Goal: Task Accomplishment & Management: Manage account settings

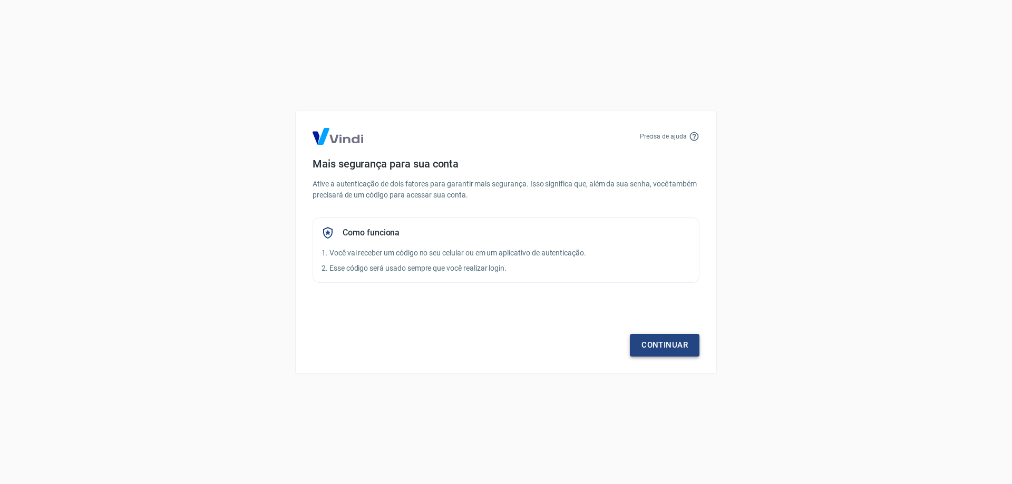
click at [657, 345] on link "Continuar" at bounding box center [665, 345] width 70 height 22
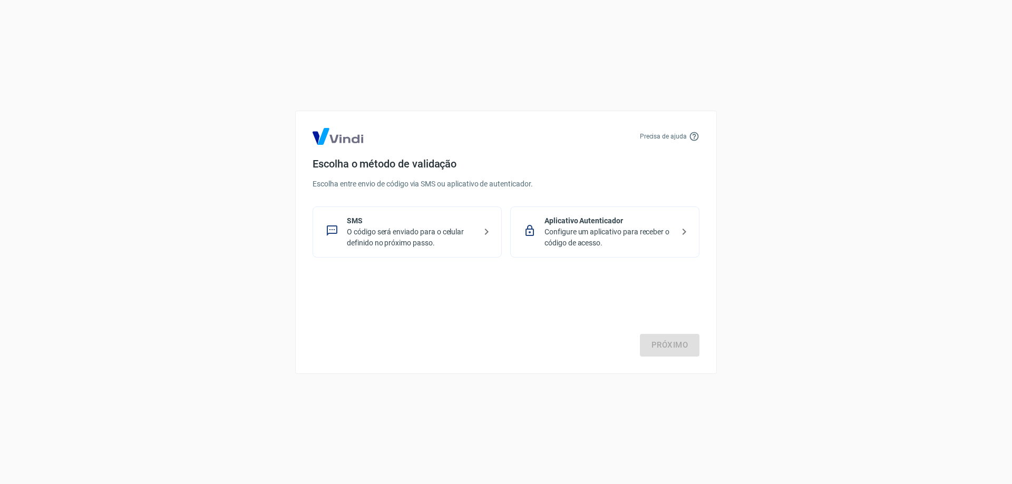
click at [482, 232] on icon at bounding box center [486, 232] width 13 height 13
click at [648, 336] on link "Próximo" at bounding box center [670, 345] width 60 height 22
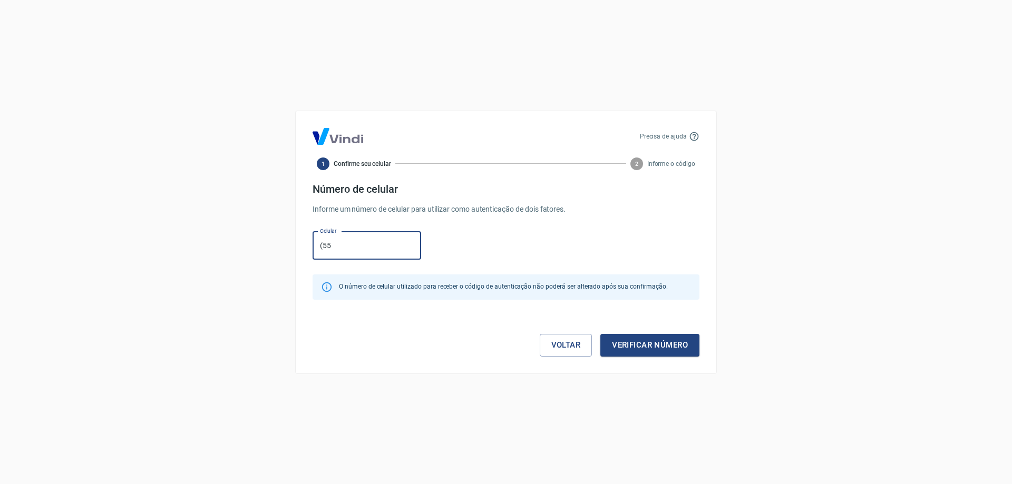
click at [352, 244] on input "(55" at bounding box center [367, 246] width 109 height 28
type input "[PHONE_NUMBER]"
click at [625, 350] on button "Verificar número" at bounding box center [649, 345] width 99 height 22
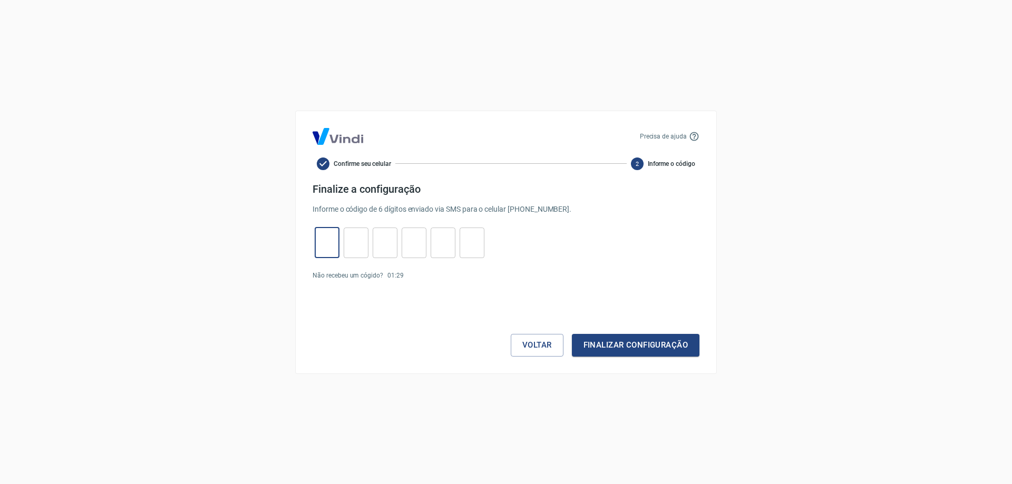
click at [329, 242] on input "tel" at bounding box center [327, 242] width 25 height 23
type input "1"
type input "9"
type input "8"
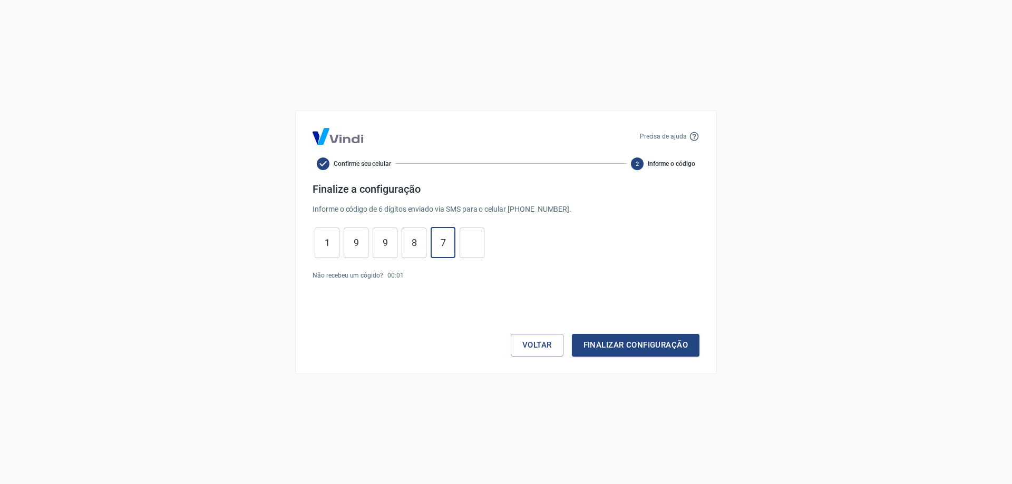
type input "7"
type input "4"
click at [604, 347] on button "Finalizar configuração" at bounding box center [636, 345] width 128 height 22
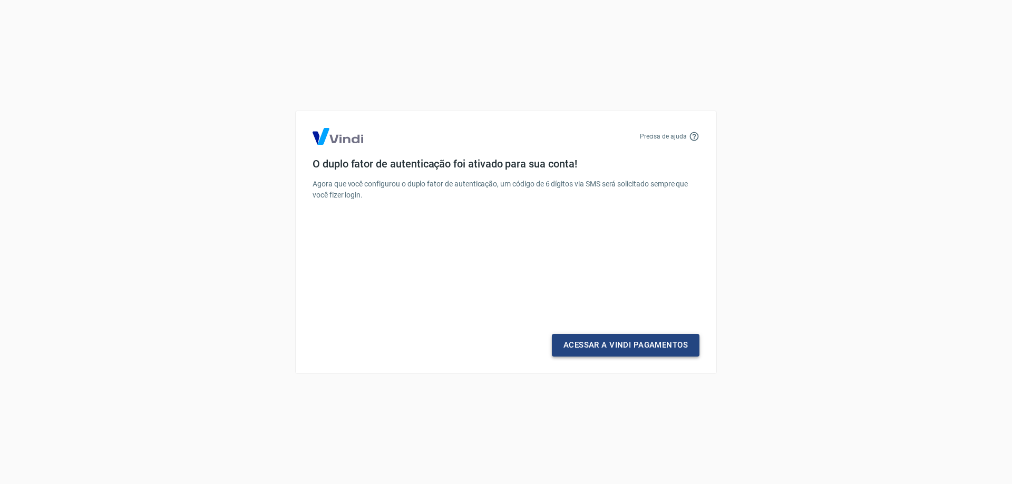
click at [592, 345] on link "Acessar a Vindi Pagamentos" at bounding box center [626, 345] width 148 height 22
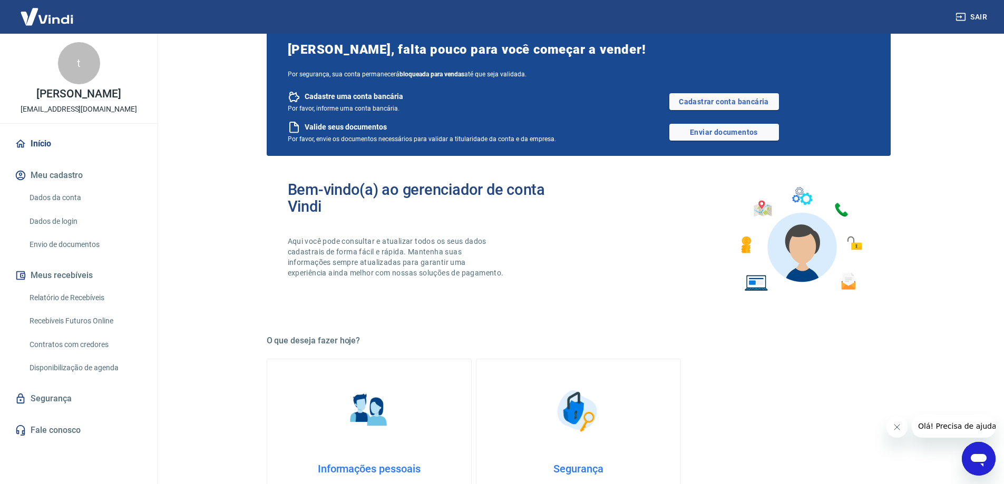
scroll to position [53, 0]
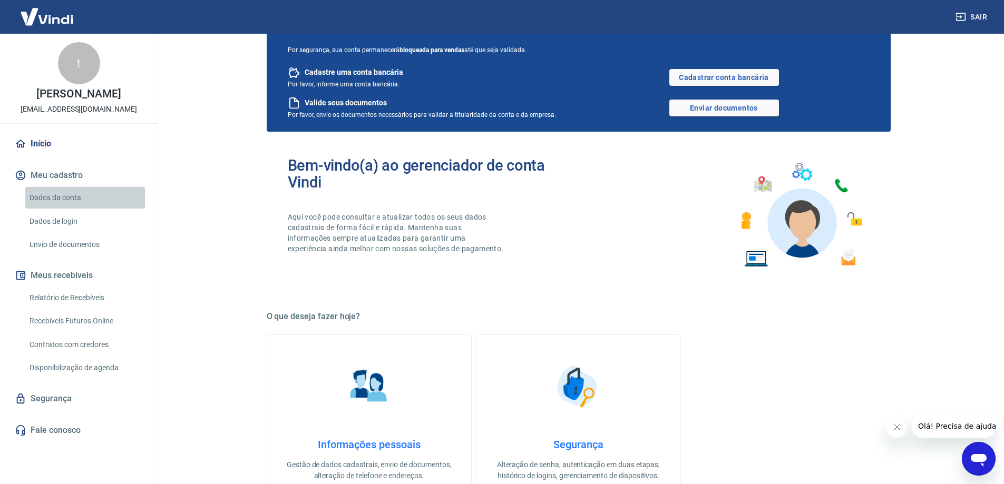
click at [71, 203] on link "Dados da conta" at bounding box center [85, 198] width 120 height 22
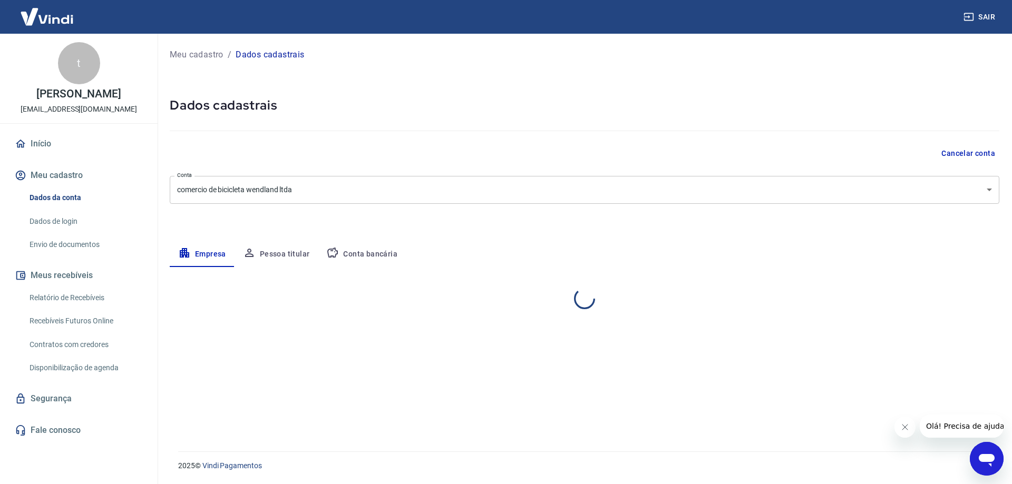
select select "RS"
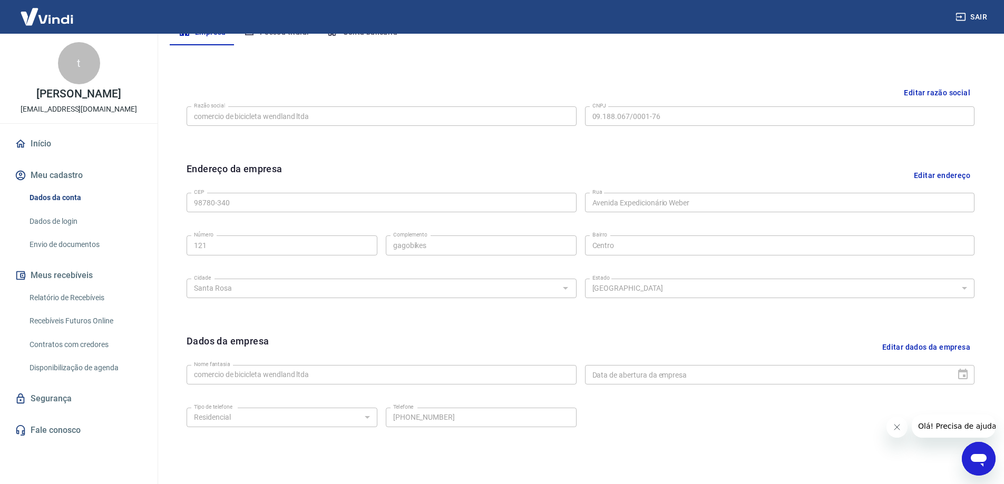
scroll to position [170, 0]
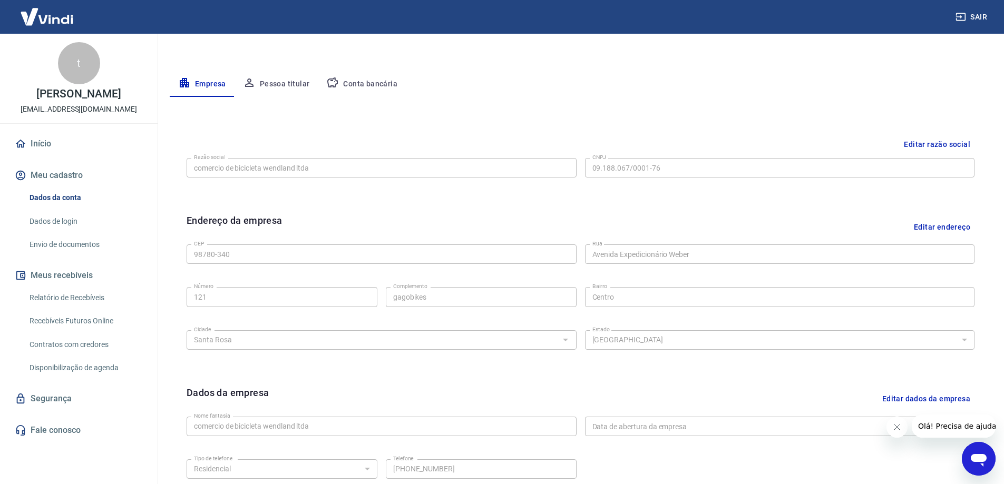
click at [87, 100] on p "[PERSON_NAME]" at bounding box center [78, 94] width 84 height 11
click at [291, 81] on button "Pessoa titular" at bounding box center [277, 84] width 84 height 25
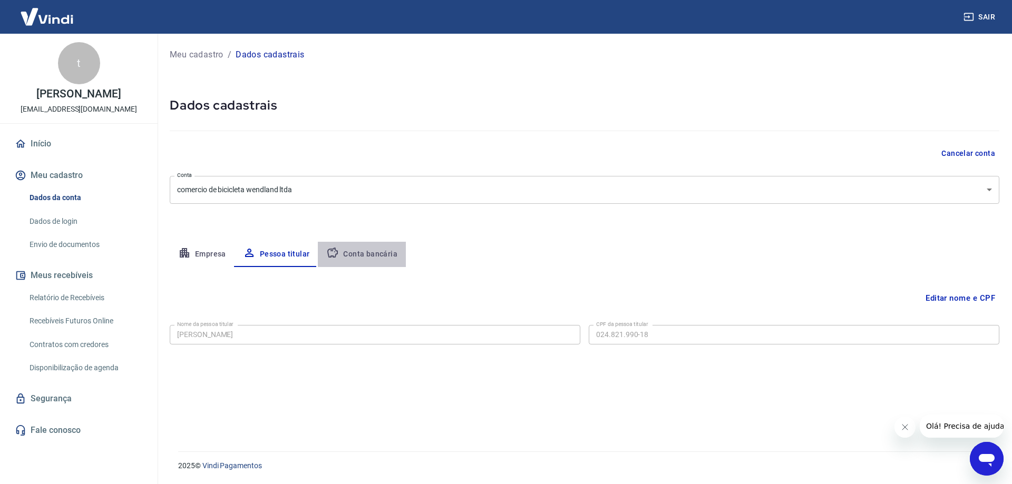
click at [365, 248] on button "Conta bancária" at bounding box center [362, 254] width 88 height 25
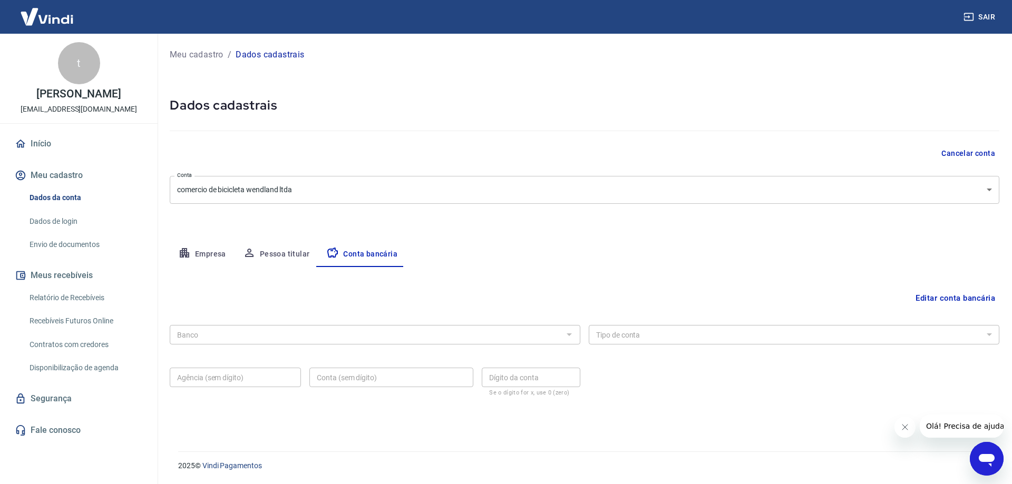
click at [304, 253] on button "Pessoa titular" at bounding box center [277, 254] width 84 height 25
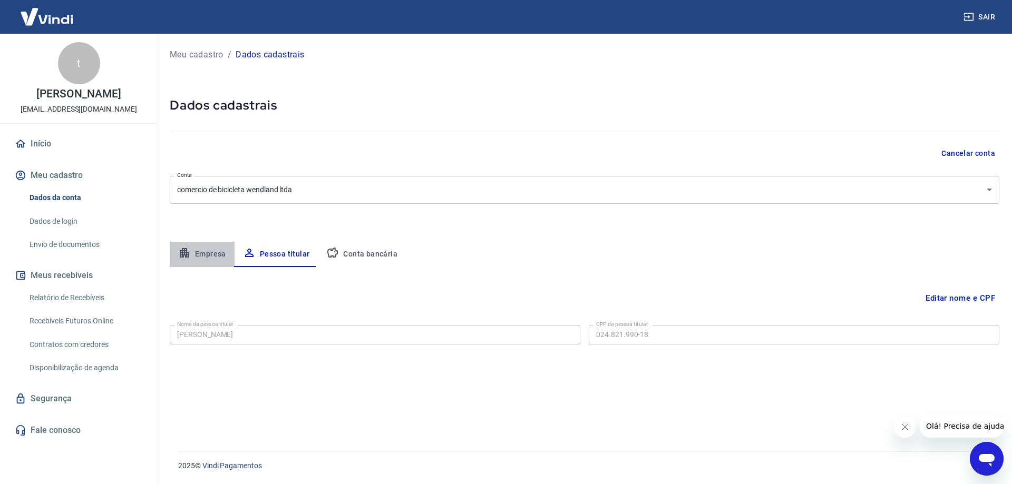
click at [191, 253] on button "Empresa" at bounding box center [202, 254] width 65 height 25
select select "RS"
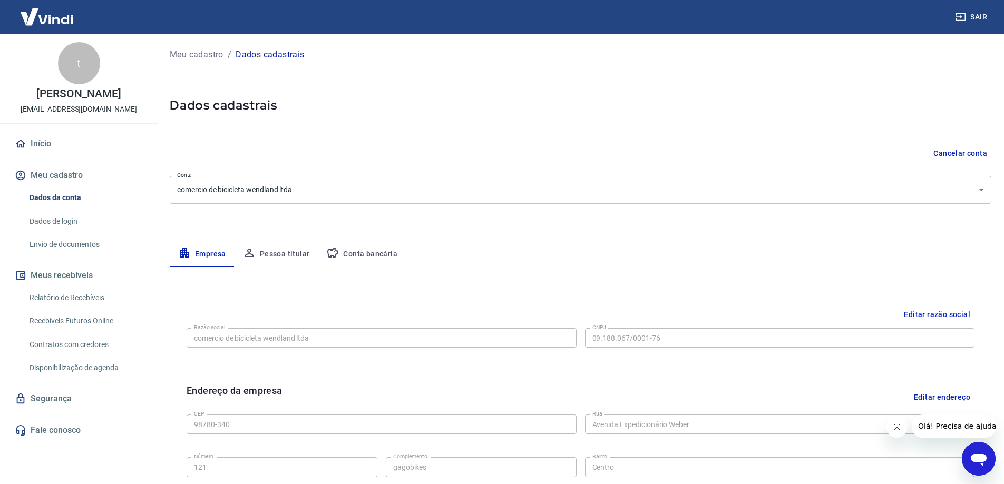
click at [271, 254] on button "Pessoa titular" at bounding box center [277, 254] width 84 height 25
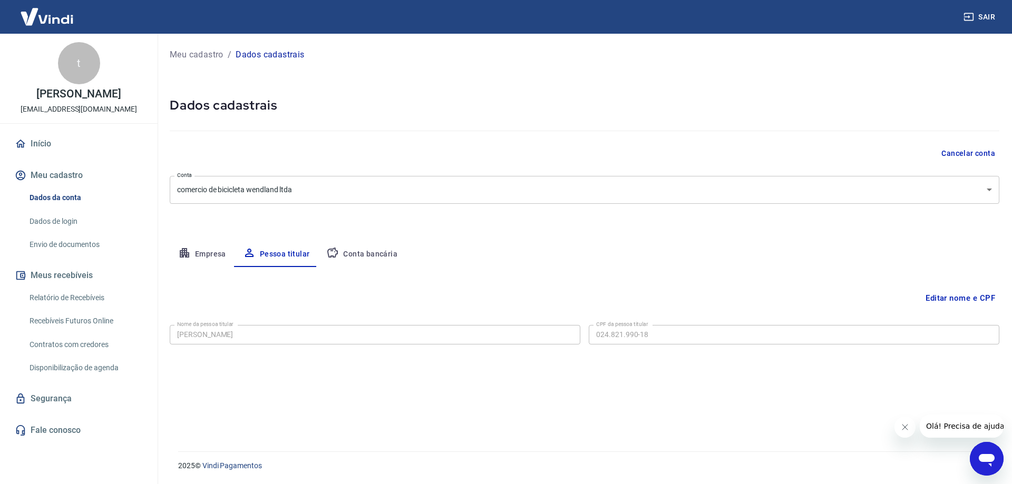
click at [218, 255] on button "Empresa" at bounding box center [202, 254] width 65 height 25
select select "RS"
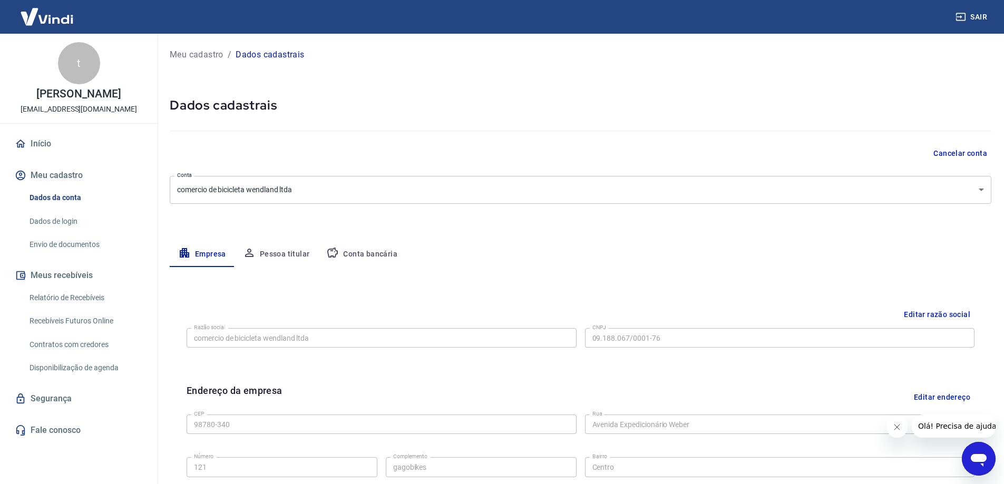
click at [263, 255] on button "Pessoa titular" at bounding box center [277, 254] width 84 height 25
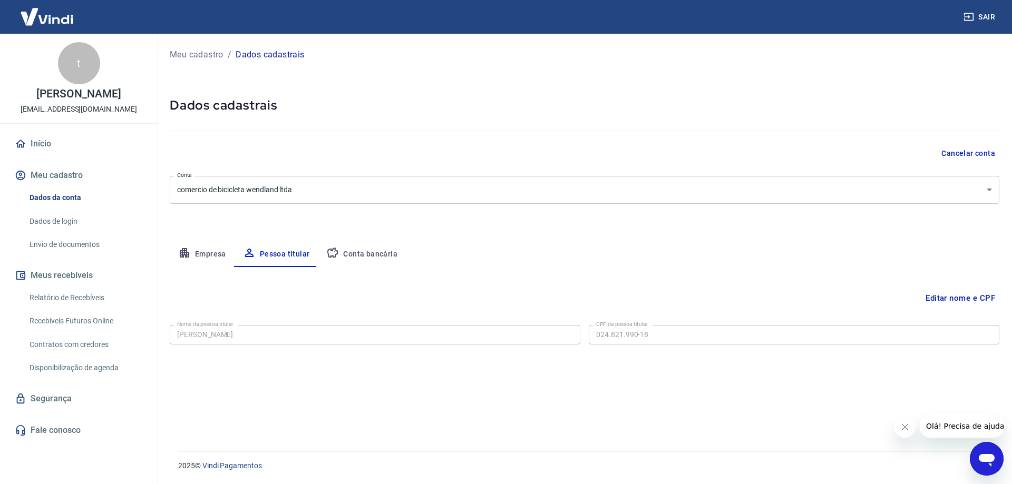
click at [986, 192] on body "Sair t [PERSON_NAME] [EMAIL_ADDRESS][DOMAIN_NAME] Início Meu cadastro Dados da …" at bounding box center [506, 242] width 1012 height 484
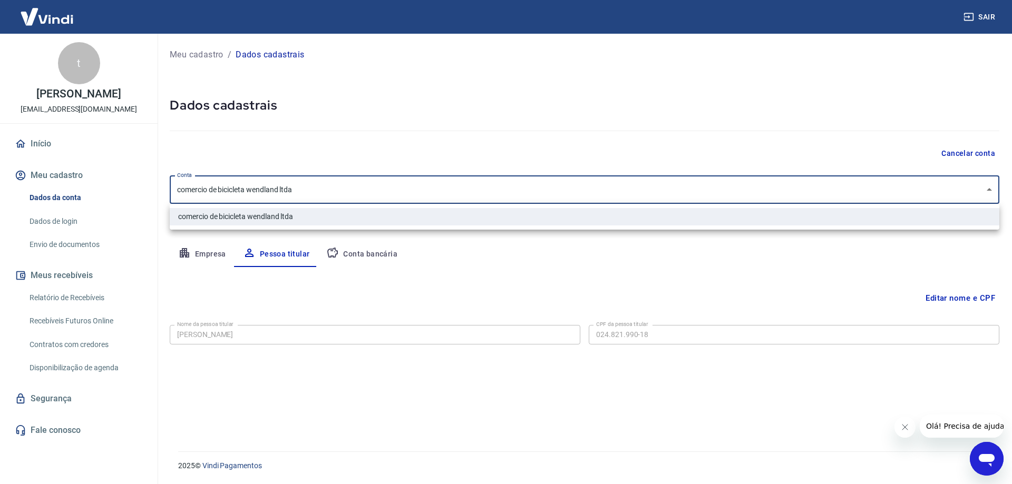
click at [472, 208] on ul "comercio de bicicleta wendland ltda" at bounding box center [585, 217] width 830 height 26
click at [463, 216] on li "comercio de bicicleta wendland ltda" at bounding box center [585, 216] width 830 height 17
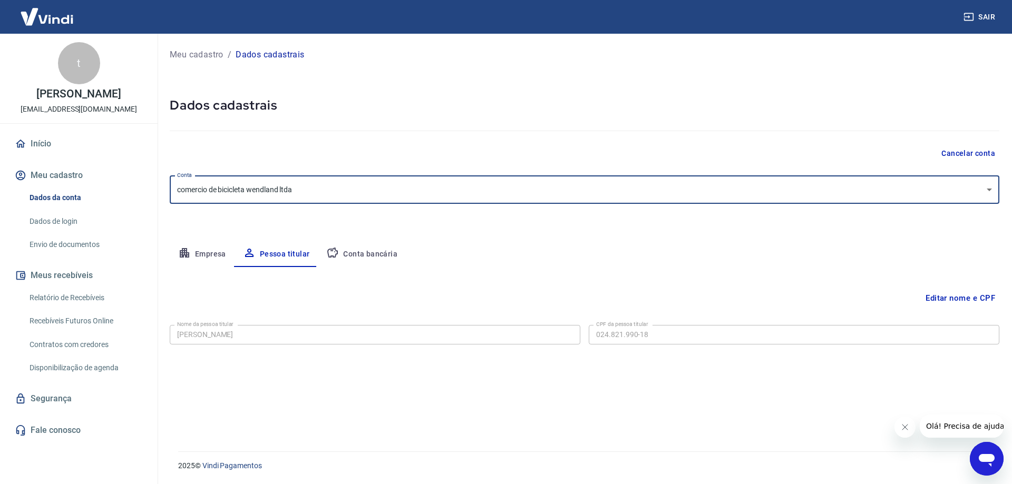
click at [966, 300] on button "Editar nome e CPF" at bounding box center [960, 298] width 78 height 20
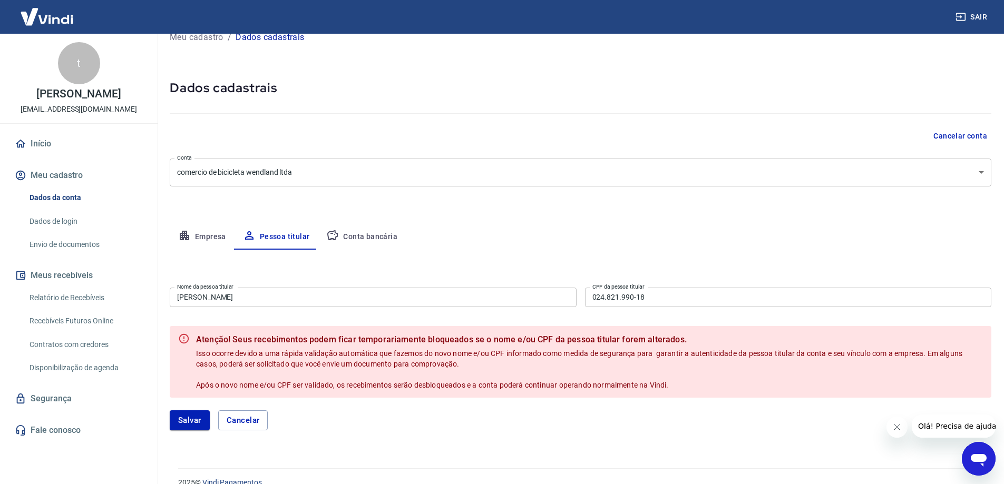
scroll to position [34, 0]
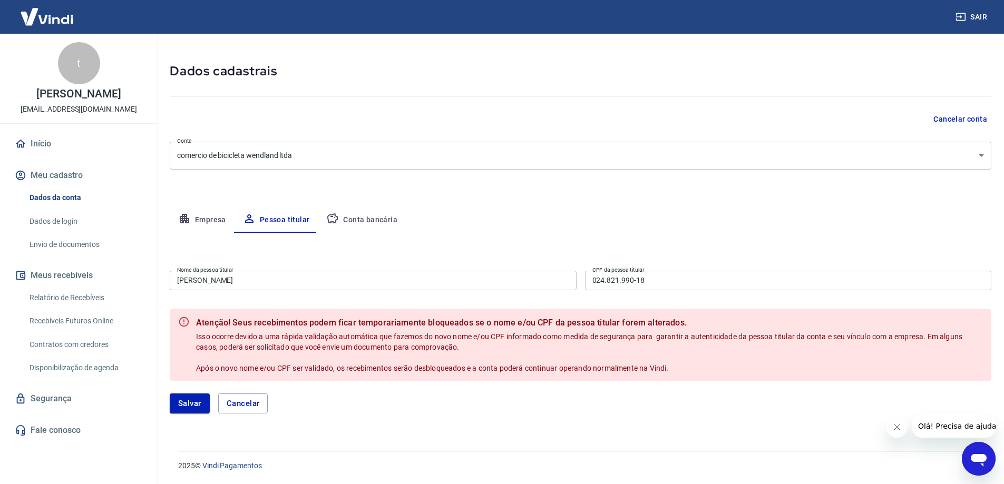
click at [509, 231] on div "Empresa Pessoa titular Conta bancária" at bounding box center [581, 220] width 822 height 25
click at [255, 393] on div "[PERSON_NAME]" at bounding box center [581, 403] width 822 height 45
click at [250, 402] on button "Cancelar" at bounding box center [243, 404] width 50 height 20
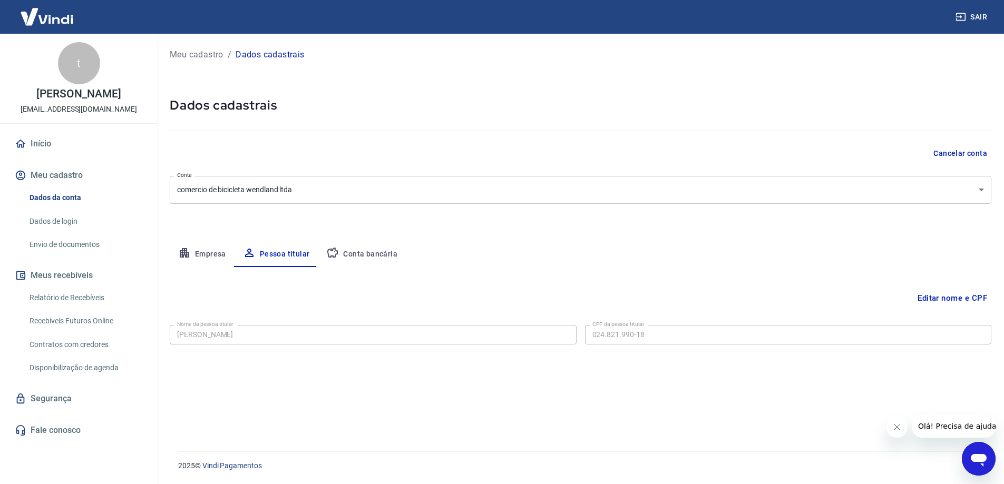
scroll to position [0, 0]
click at [42, 227] on link "Dados de login" at bounding box center [85, 222] width 120 height 22
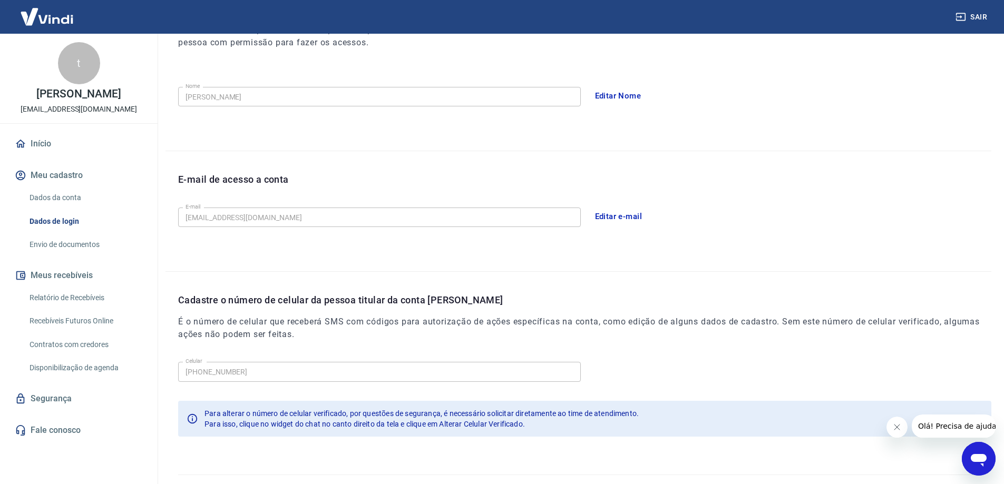
scroll to position [191, 0]
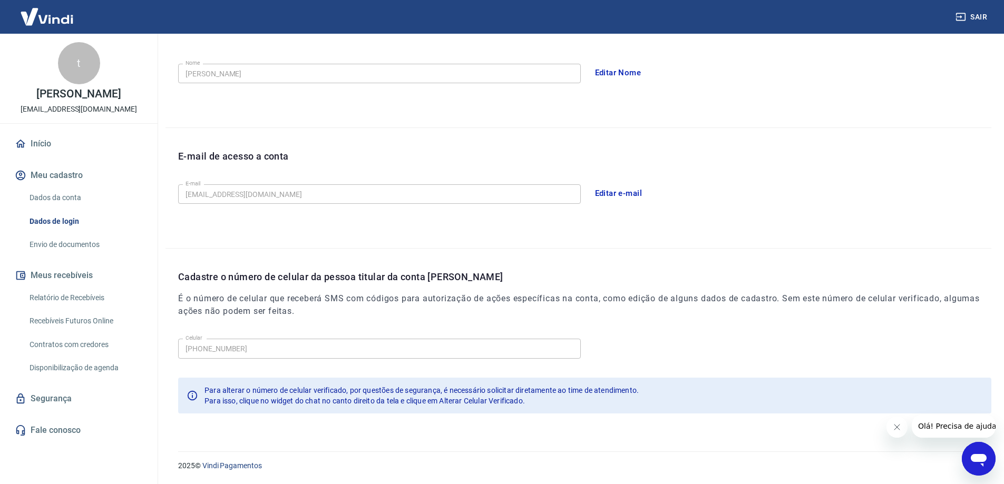
click at [50, 246] on link "Envio de documentos" at bounding box center [85, 245] width 120 height 22
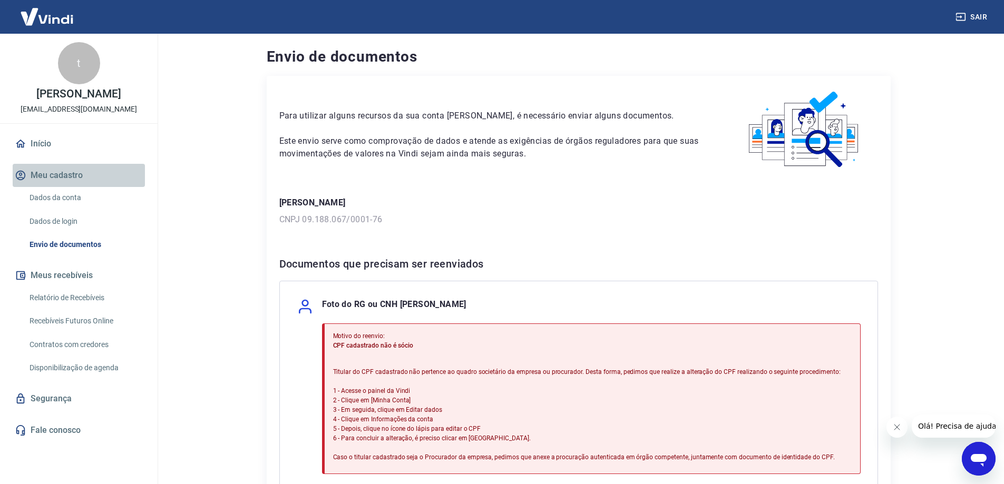
click at [45, 172] on button "Meu cadastro" at bounding box center [79, 175] width 132 height 23
click at [51, 192] on link "Dados da conta" at bounding box center [85, 198] width 120 height 22
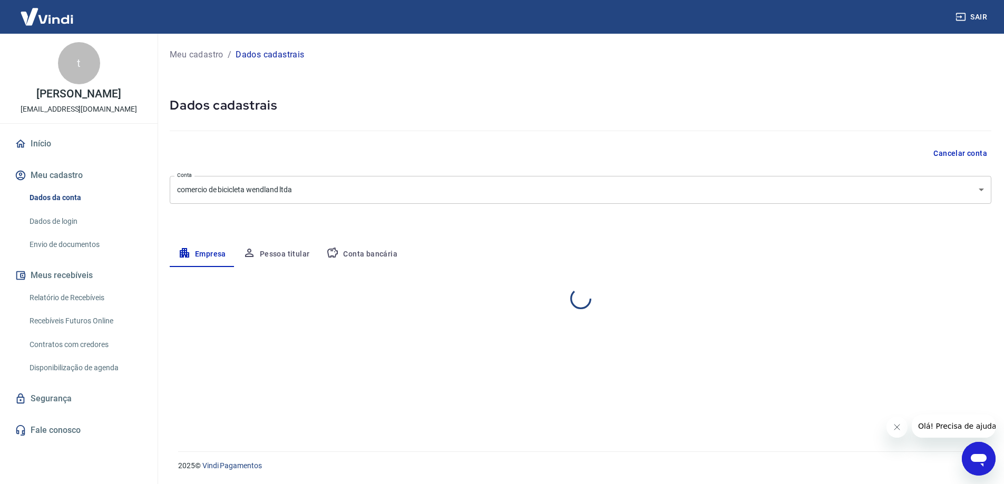
select select "RS"
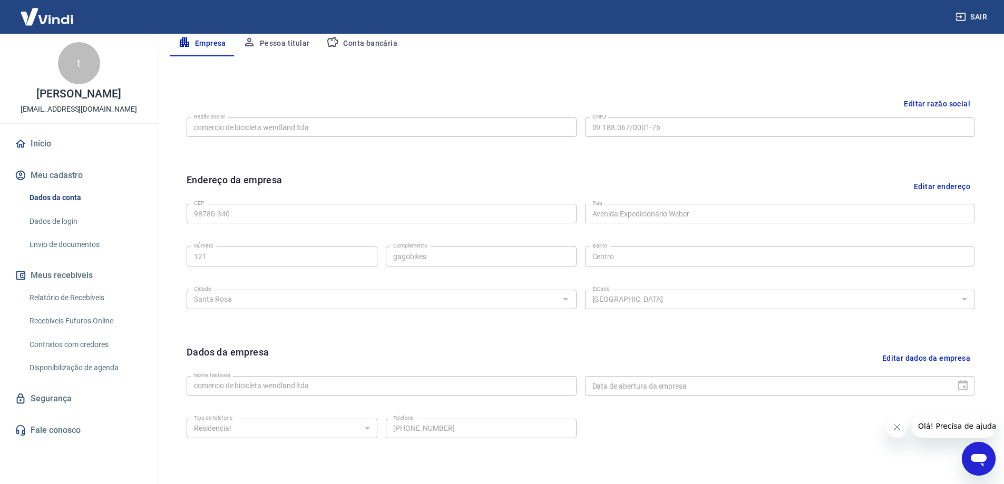
scroll to position [264, 0]
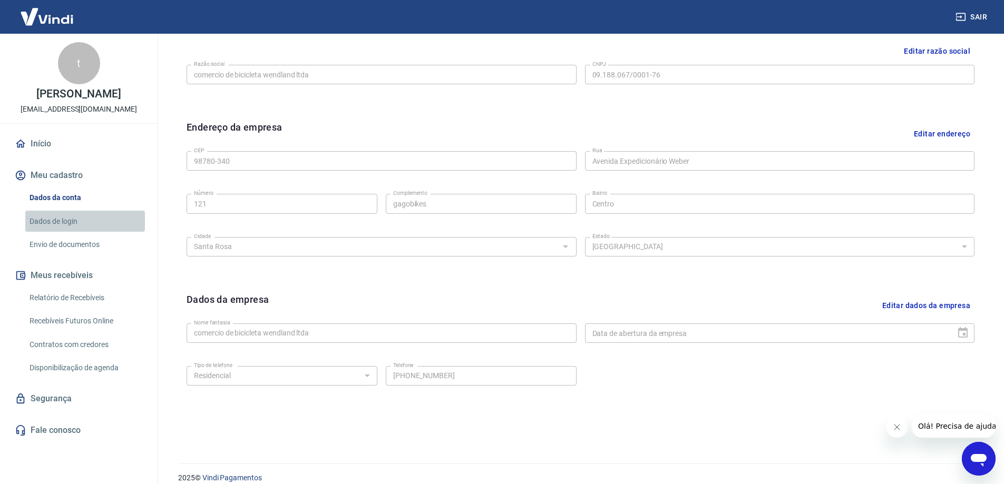
click at [81, 215] on link "Dados de login" at bounding box center [85, 222] width 120 height 22
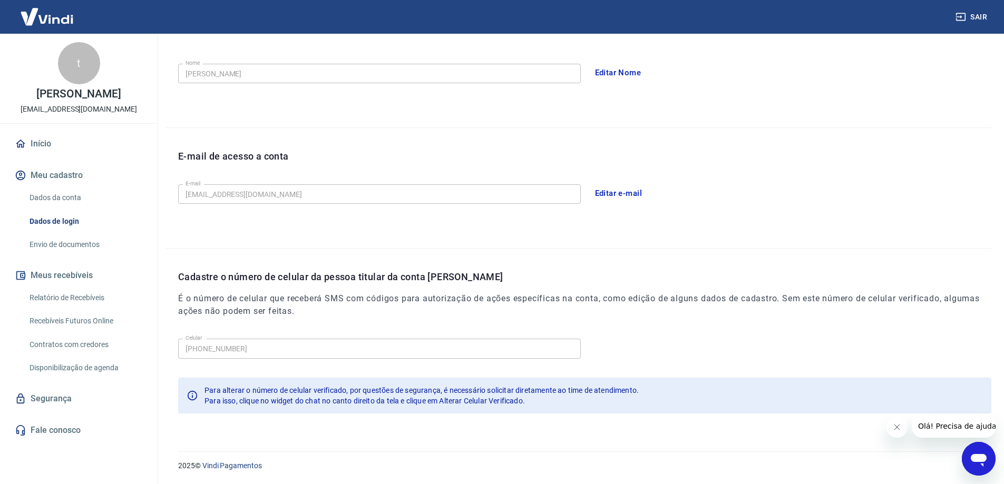
scroll to position [179, 0]
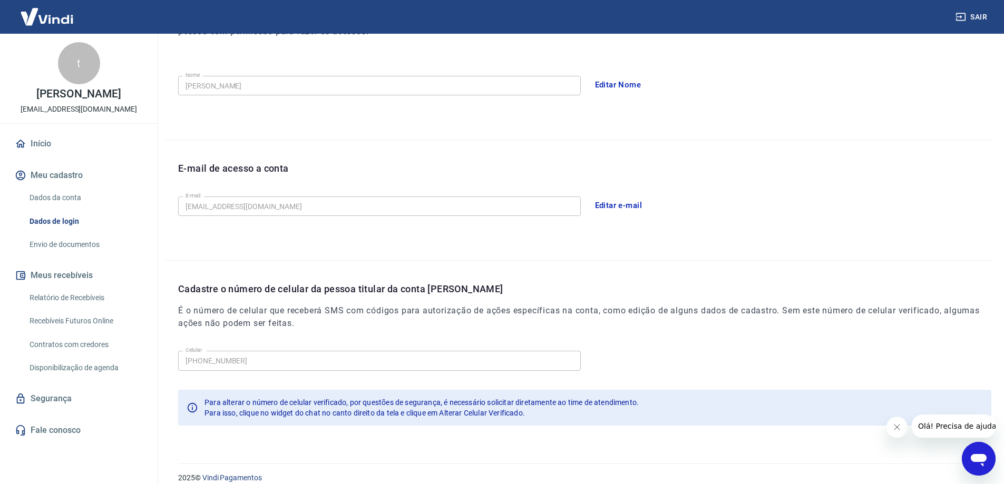
click at [65, 252] on link "Envio de documentos" at bounding box center [85, 245] width 120 height 22
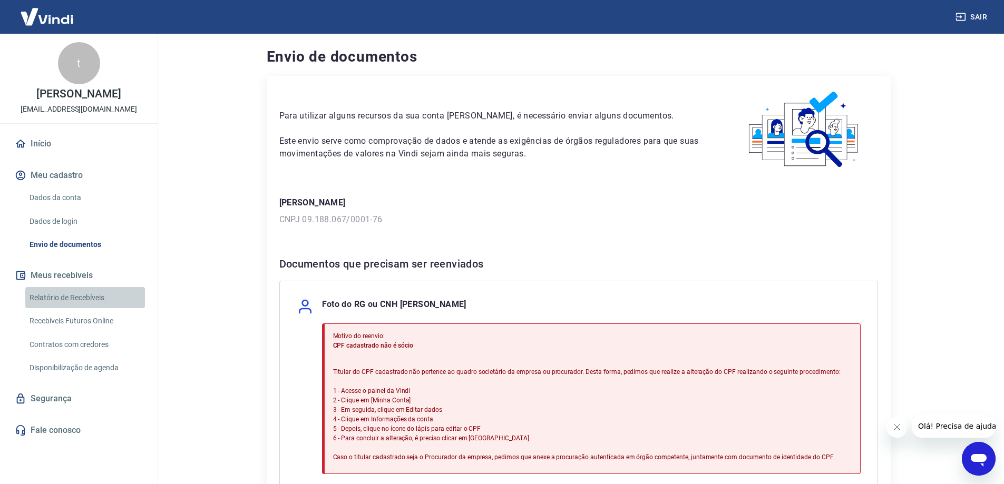
click at [66, 295] on link "Relatório de Recebíveis" at bounding box center [85, 298] width 120 height 22
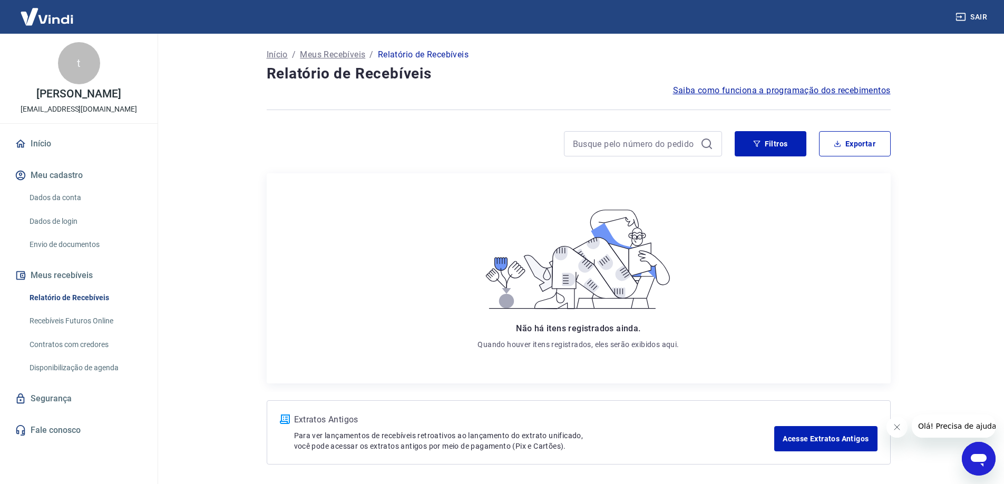
click at [69, 314] on link "Recebíveis Futuros Online" at bounding box center [85, 321] width 120 height 22
click at [33, 144] on link "Início" at bounding box center [79, 143] width 132 height 23
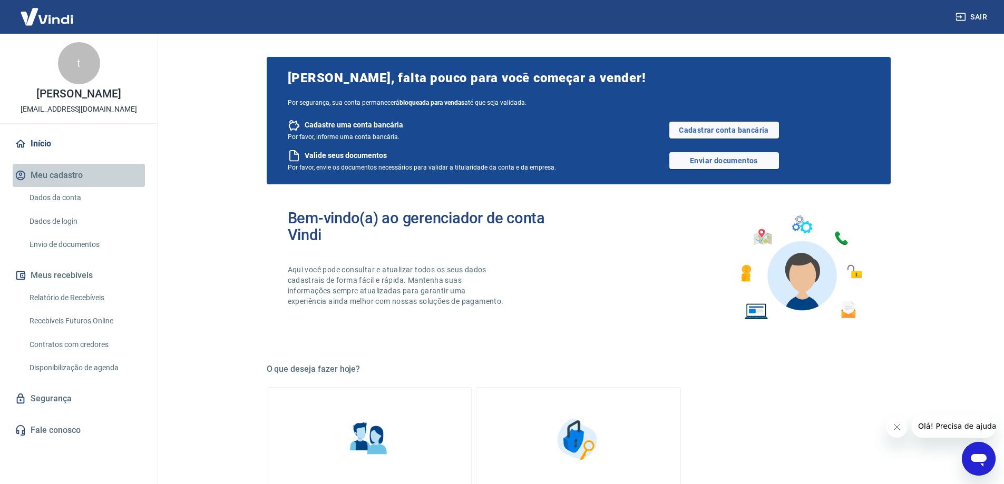
click at [56, 170] on button "Meu cadastro" at bounding box center [79, 175] width 132 height 23
click at [66, 198] on link "Dados da conta" at bounding box center [85, 198] width 120 height 22
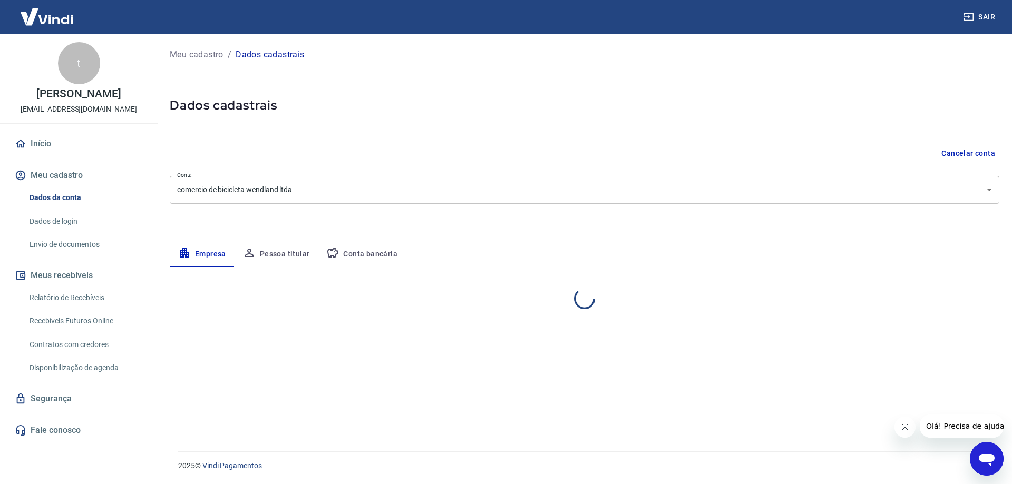
select select "RS"
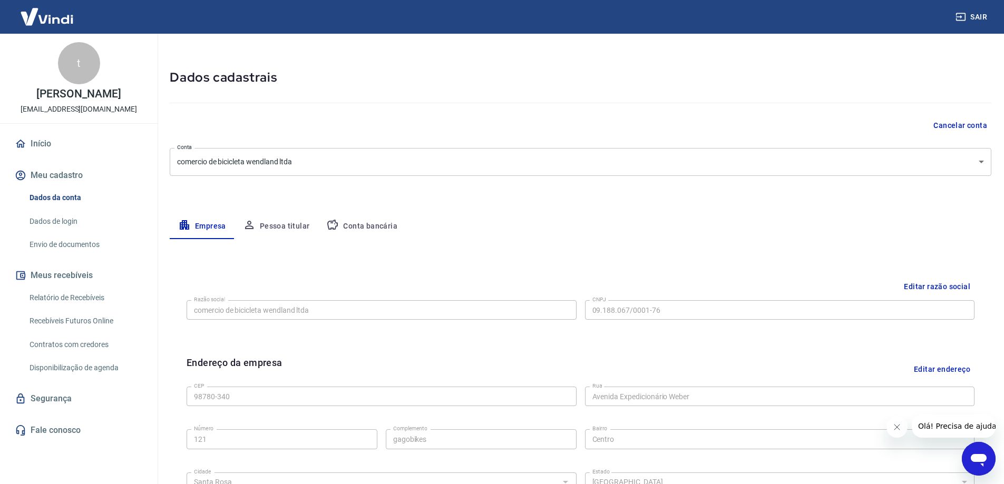
scroll to position [53, 0]
